Goal: Task Accomplishment & Management: Use online tool/utility

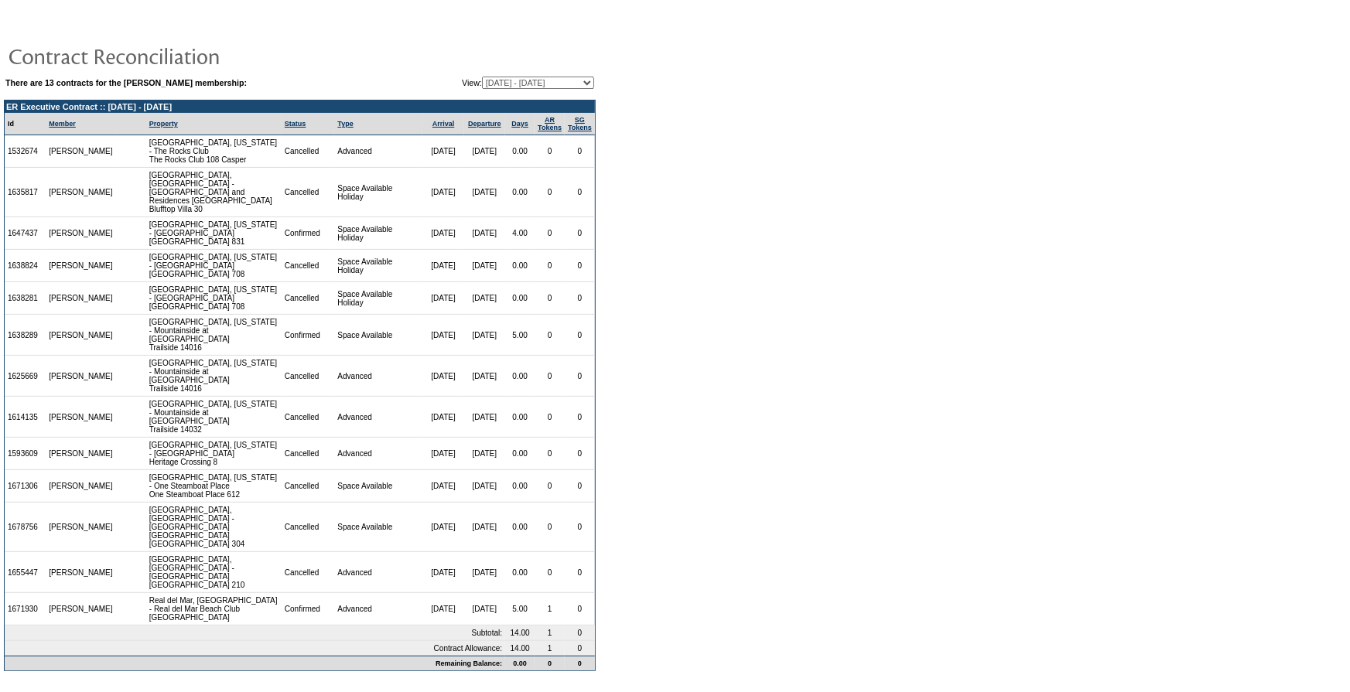
click at [531, 84] on select "[DATE] - [DATE] [DATE] - [DATE] [DATE] - [DATE] [DATE] - [DATE] [DATE] - [DATE]…" at bounding box center [538, 83] width 112 height 12
select select "117598"
click at [482, 77] on select "[DATE] - [DATE] [DATE] - [DATE] [DATE] - [DATE] [DATE] - [DATE] [DATE] - [DATE]…" at bounding box center [538, 83] width 112 height 12
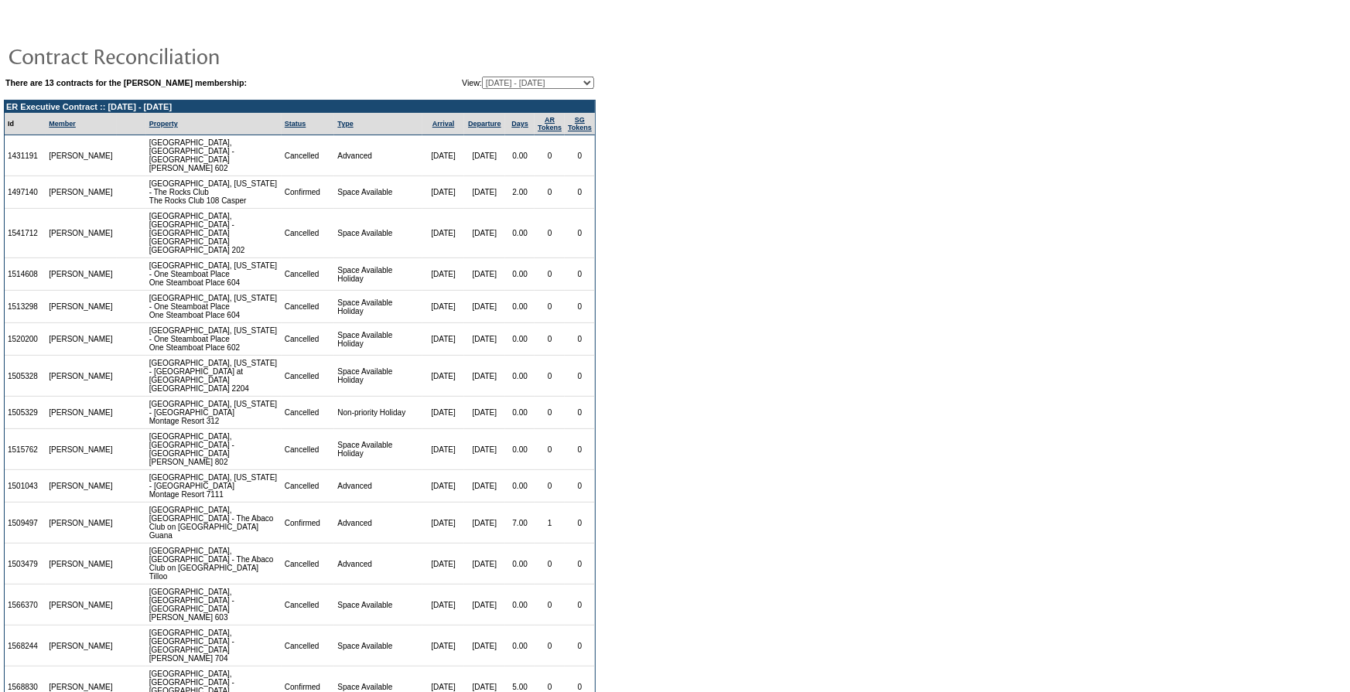
click at [34, 503] on td "1509497" at bounding box center [25, 523] width 41 height 41
copy td "1509497"
